Goal: Information Seeking & Learning: Get advice/opinions

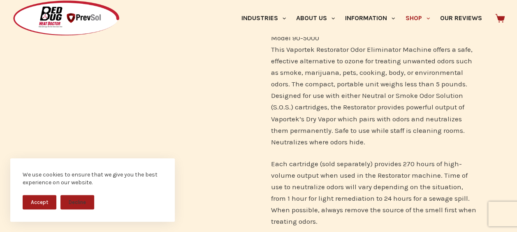
scroll to position [288, 0]
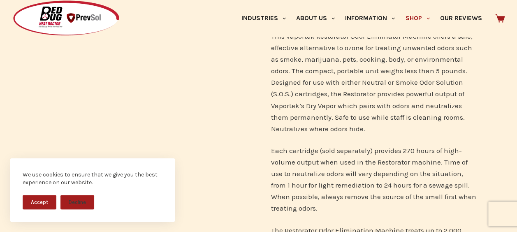
click at [34, 207] on button "Accept" at bounding box center [40, 202] width 34 height 14
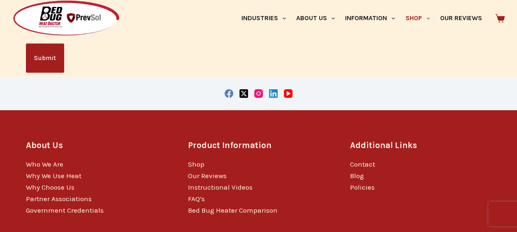
scroll to position [1276, 0]
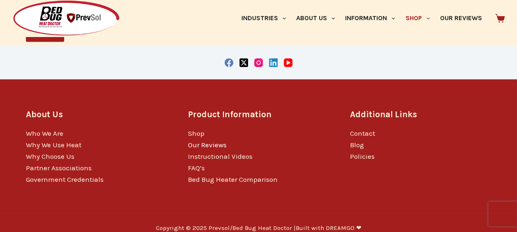
click at [198, 141] on link "Our Reviews" at bounding box center [207, 145] width 39 height 8
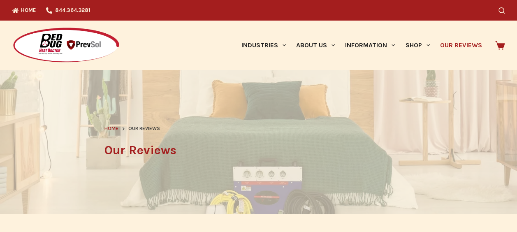
click at [452, 47] on link "Our Reviews" at bounding box center [461, 45] width 52 height 49
